Goal: Book appointment/travel/reservation

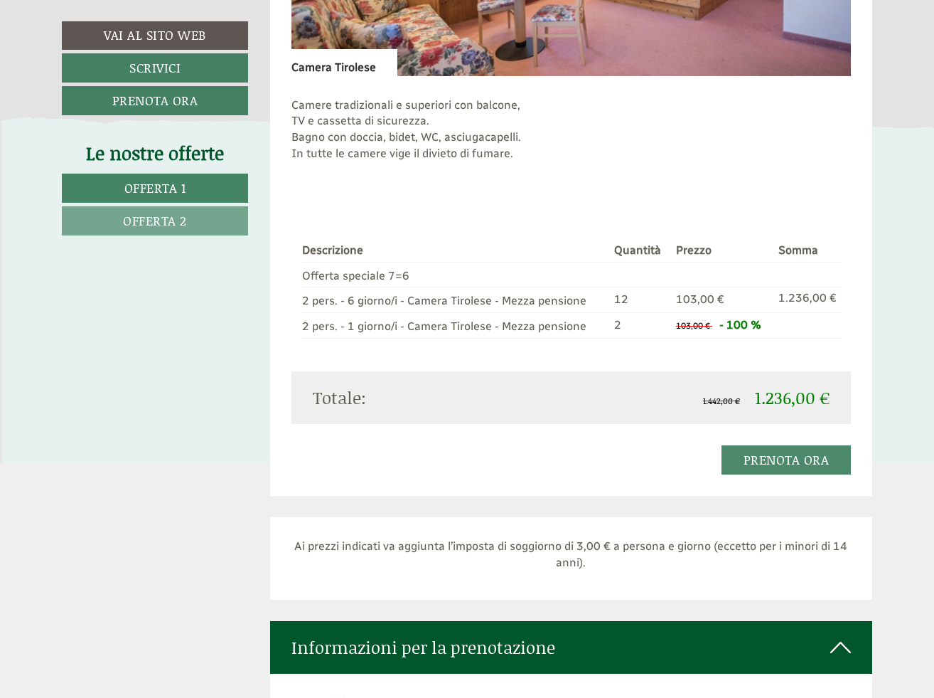
scroll to position [2093, 0]
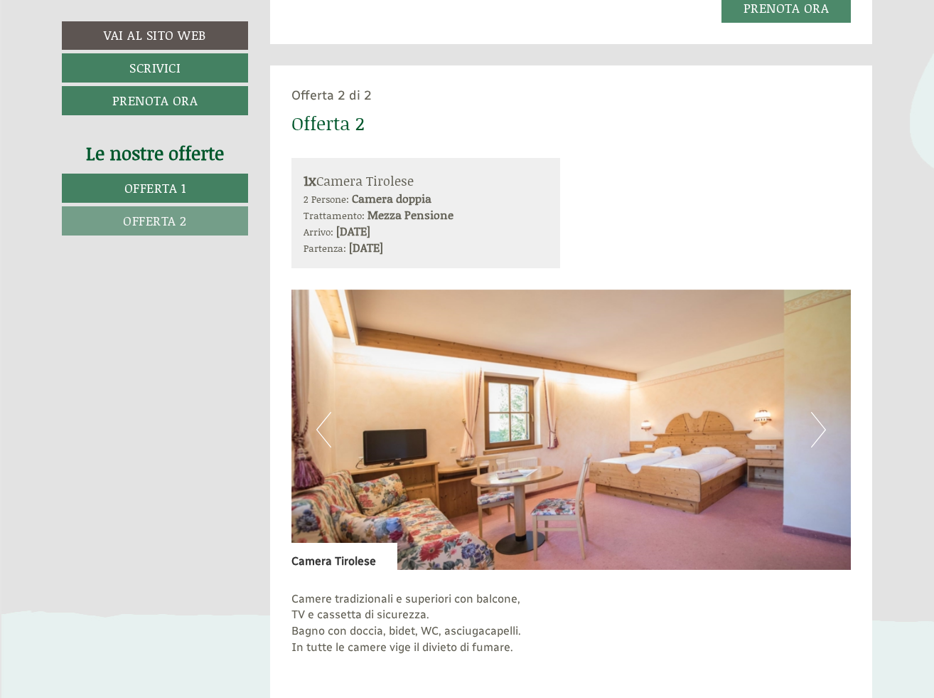
scroll to position [1649, 0]
click at [821, 414] on button "Next" at bounding box center [818, 429] width 15 height 36
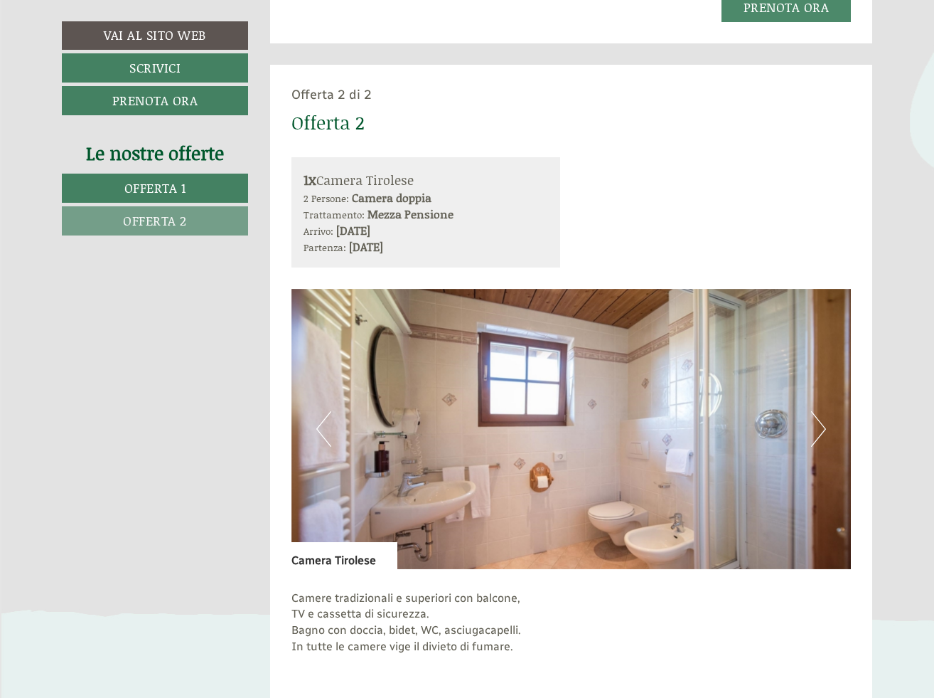
click at [824, 411] on button "Next" at bounding box center [818, 429] width 15 height 36
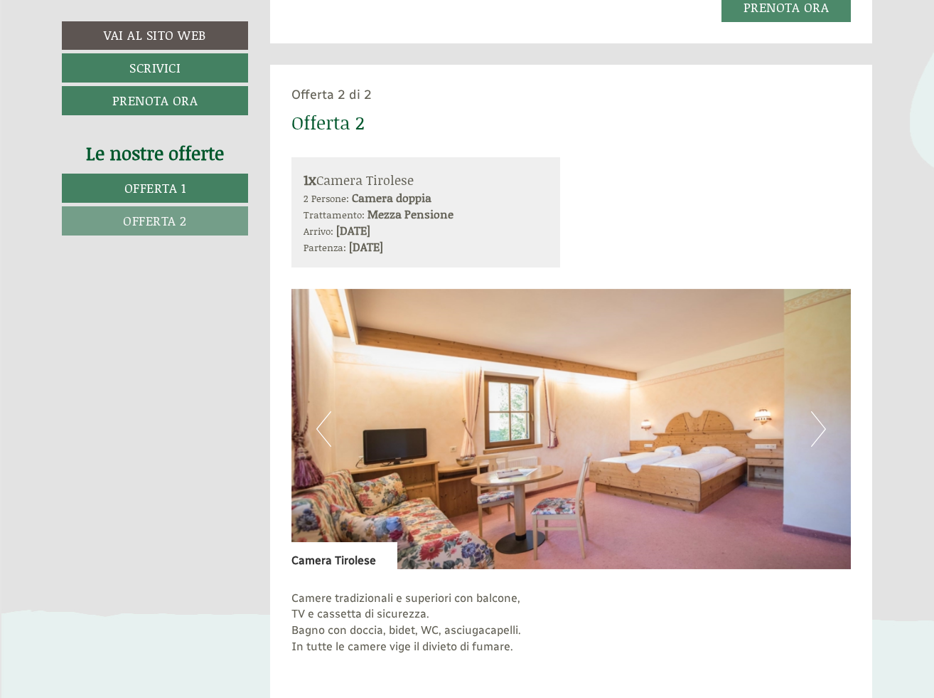
click at [824, 411] on button "Next" at bounding box center [818, 429] width 15 height 36
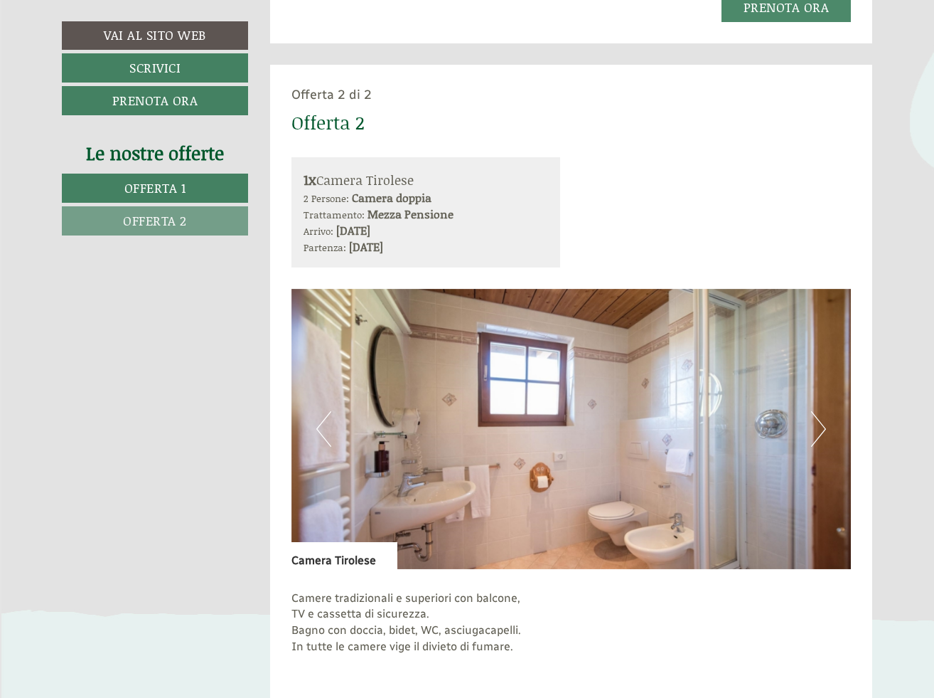
click at [824, 411] on button "Next" at bounding box center [818, 429] width 15 height 36
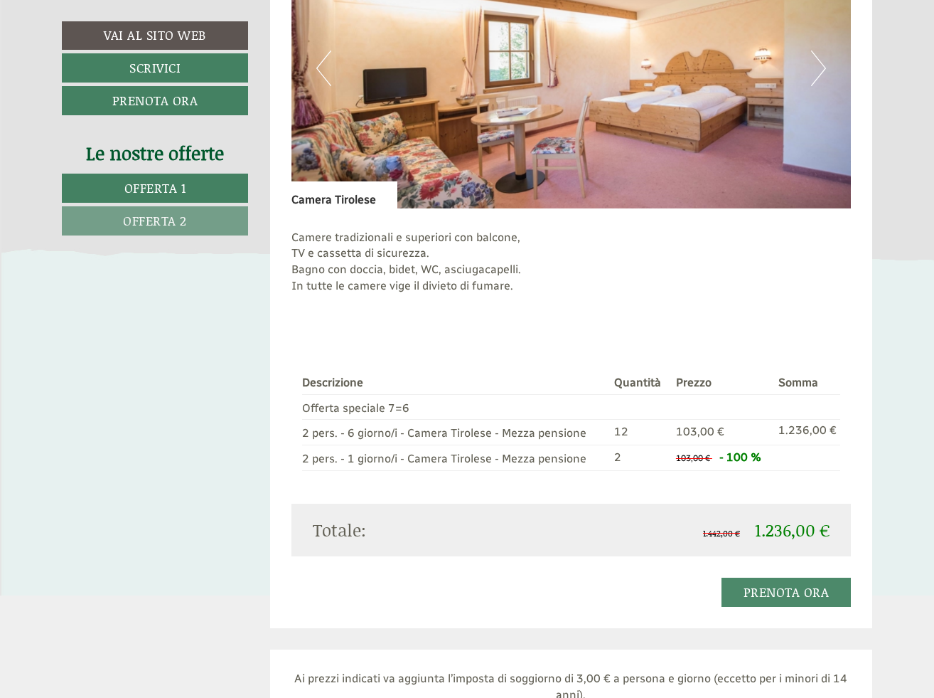
scroll to position [2010, 0]
click at [750, 577] on link "Prenota ora" at bounding box center [787, 591] width 130 height 29
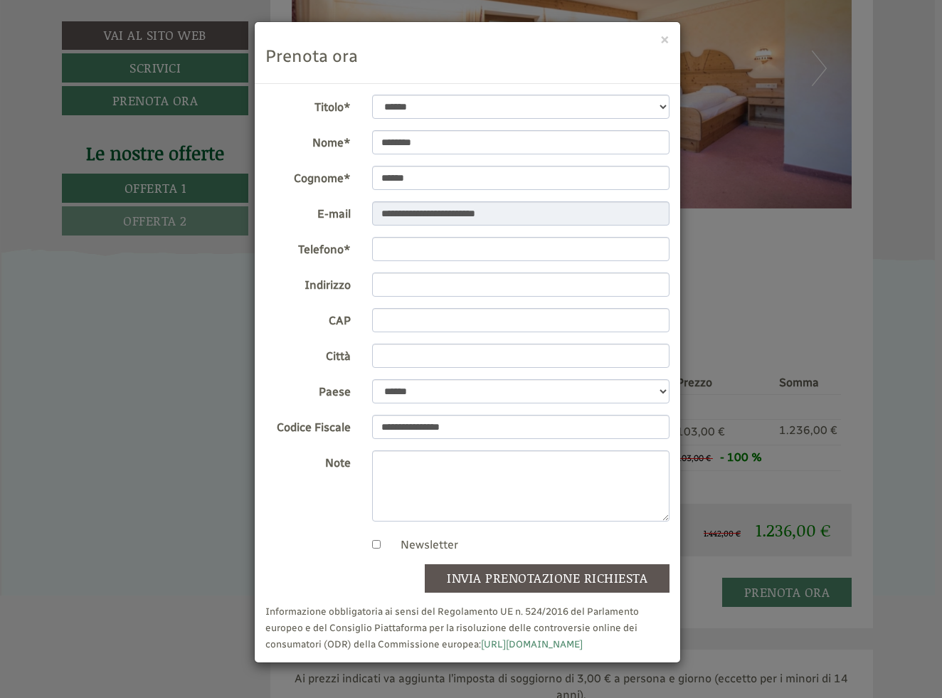
click at [664, 38] on button "×" at bounding box center [664, 38] width 9 height 15
